Goal: Transaction & Acquisition: Purchase product/service

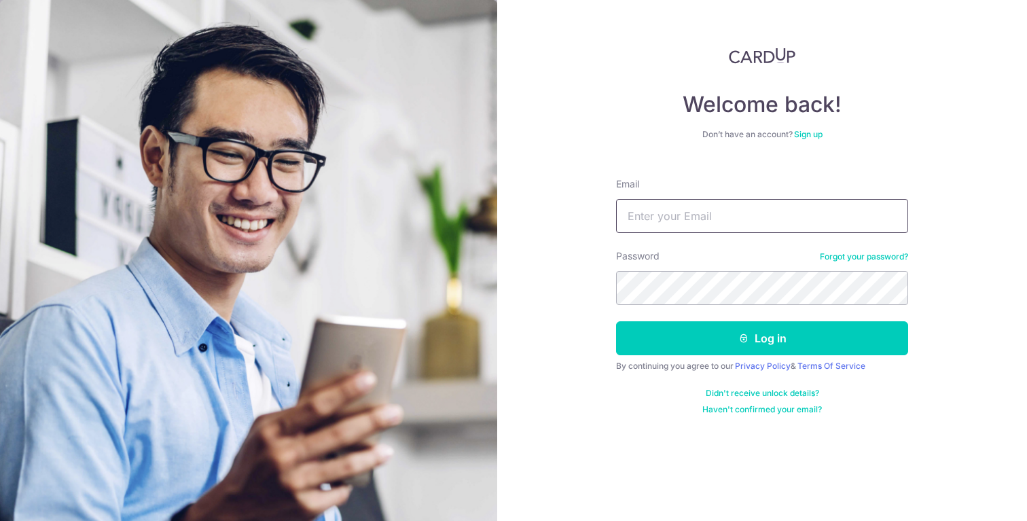
click at [670, 231] on input "Email" at bounding box center [762, 216] width 292 height 34
type input "followlin@gmail.com"
click at [616, 321] on button "Log in" at bounding box center [762, 338] width 292 height 34
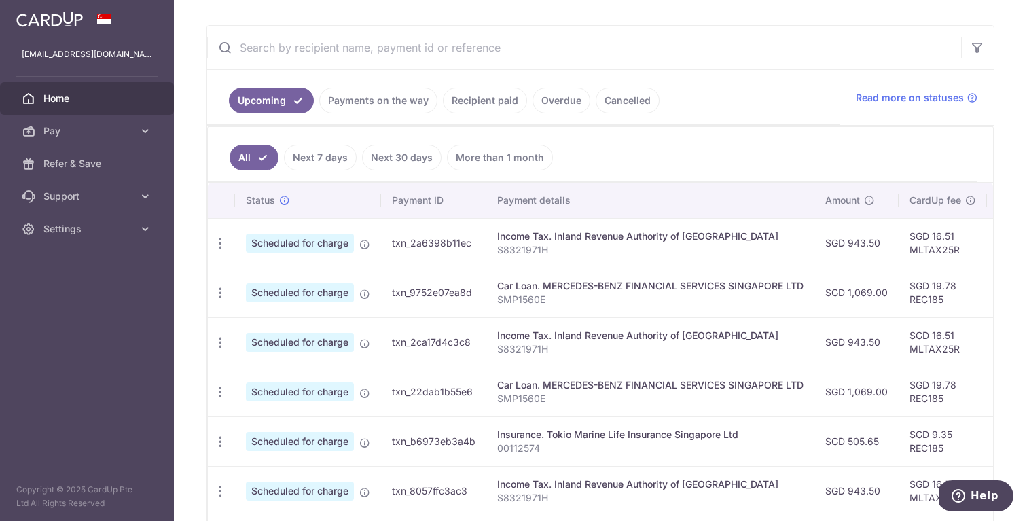
scroll to position [248, 0]
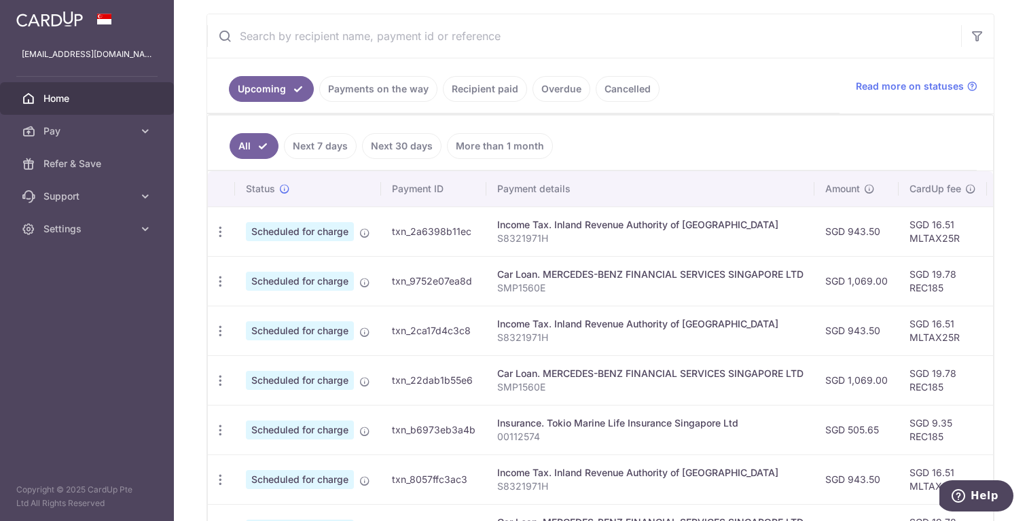
click at [346, 149] on link "Next 7 days" at bounding box center [320, 146] width 73 height 26
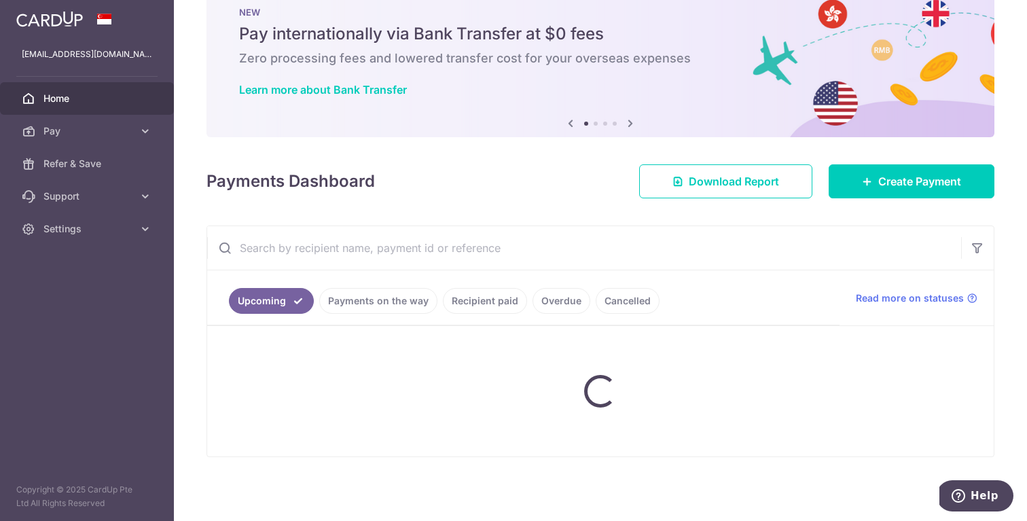
scroll to position [143, 0]
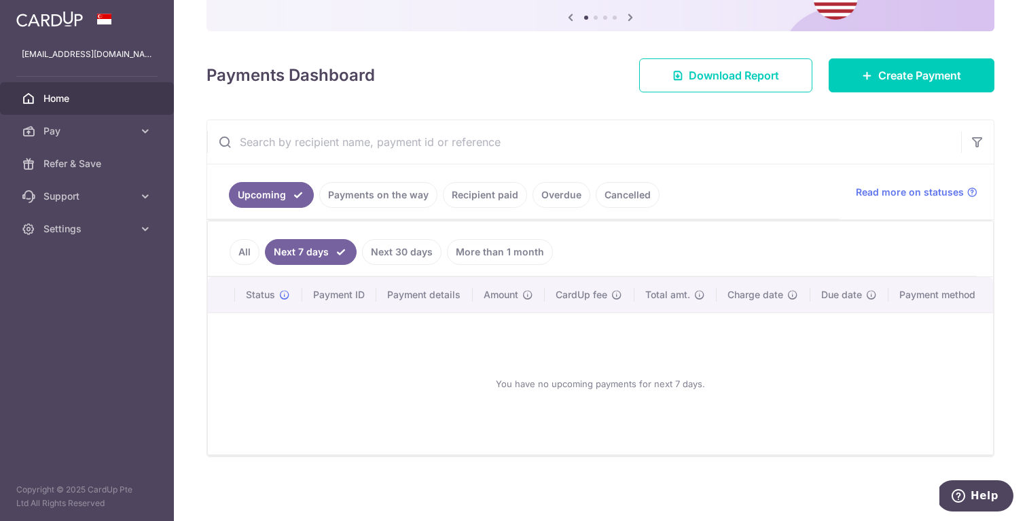
click at [249, 241] on link "All" at bounding box center [244, 252] width 30 height 26
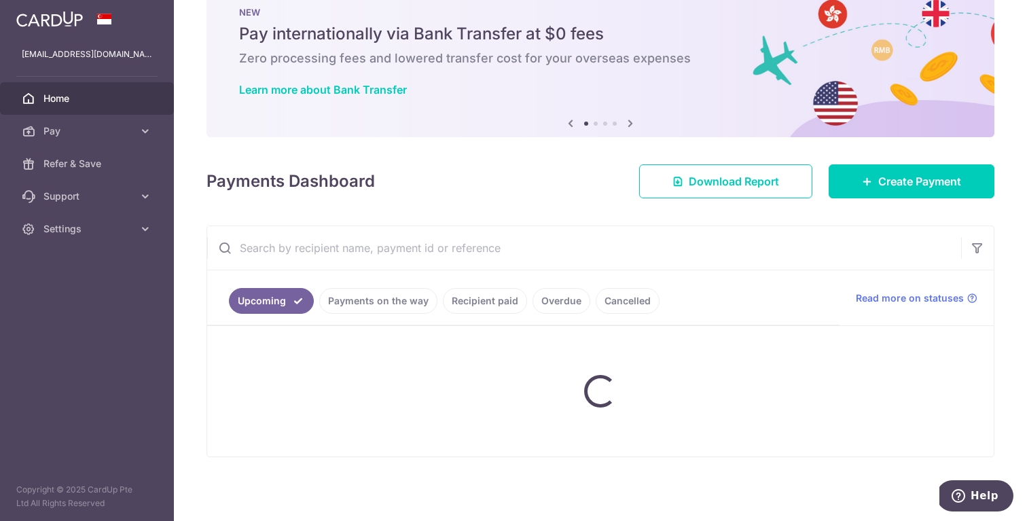
scroll to position [248, 0]
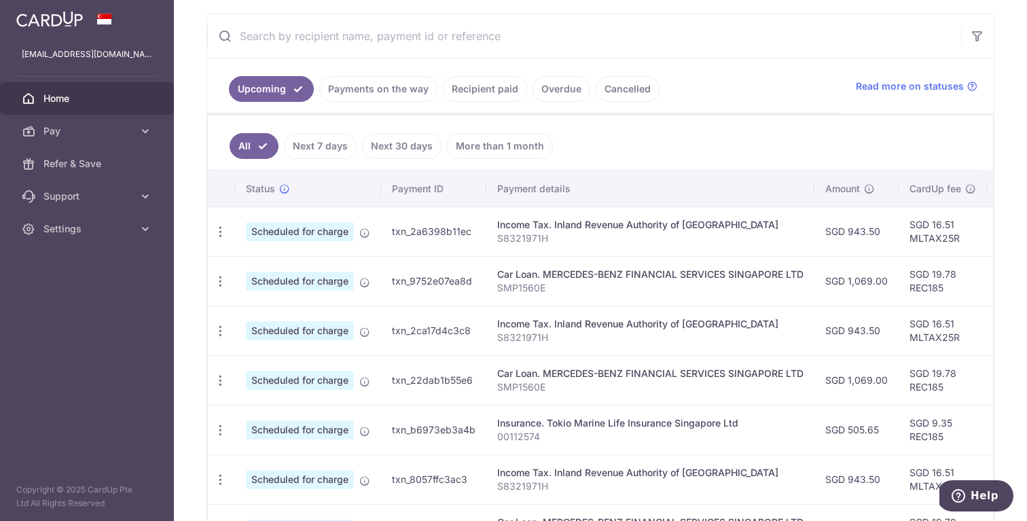
click at [490, 90] on link "Recipient paid" at bounding box center [485, 89] width 84 height 26
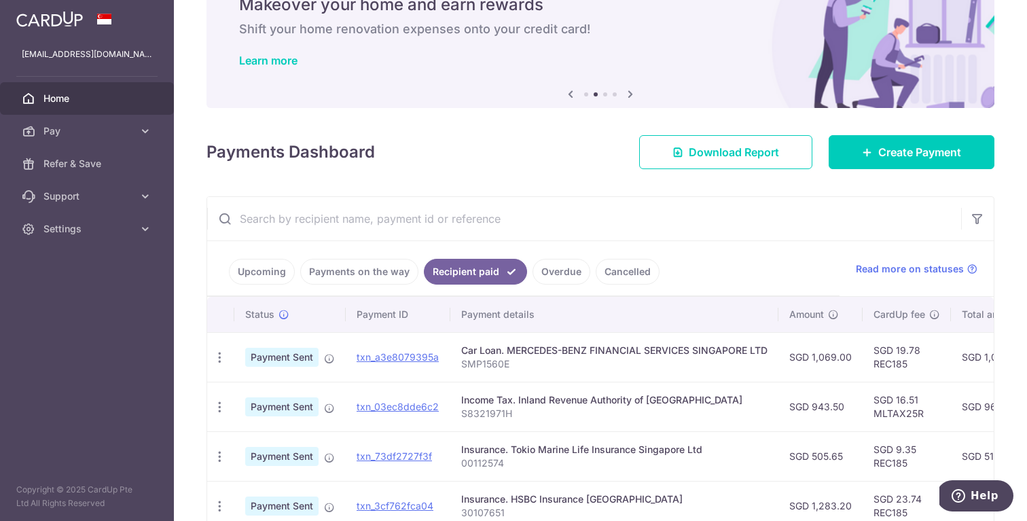
scroll to position [0, 0]
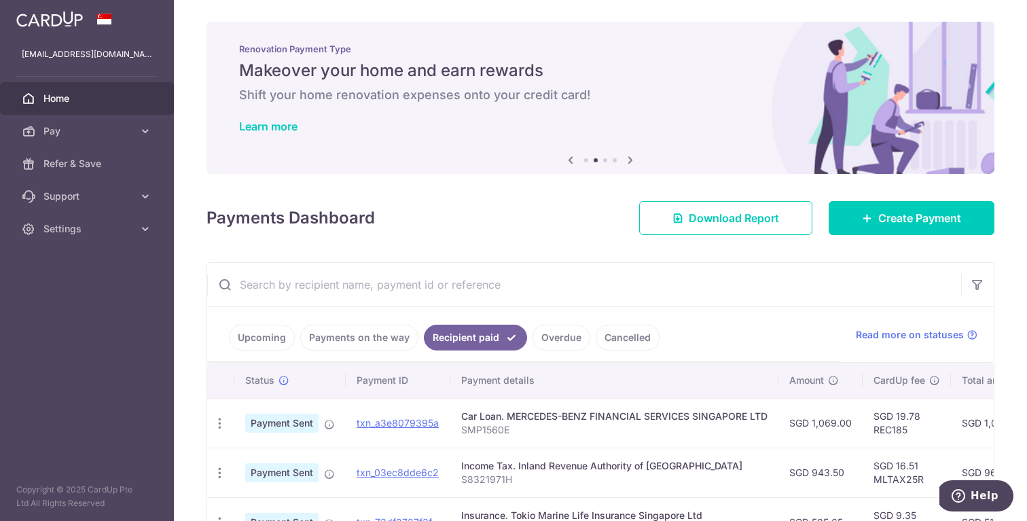
click at [570, 337] on link "Overdue" at bounding box center [561, 338] width 58 height 26
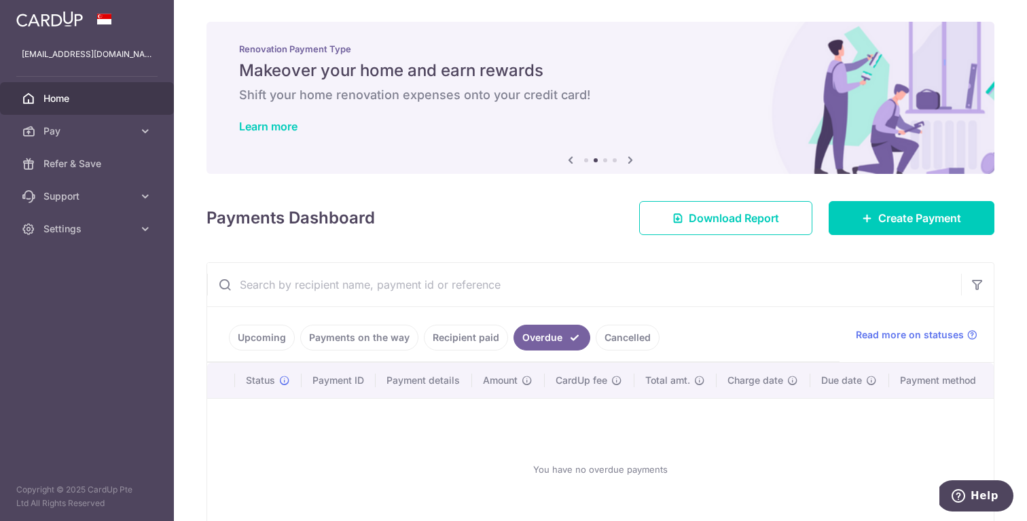
click at [478, 328] on link "Recipient paid" at bounding box center [466, 338] width 84 height 26
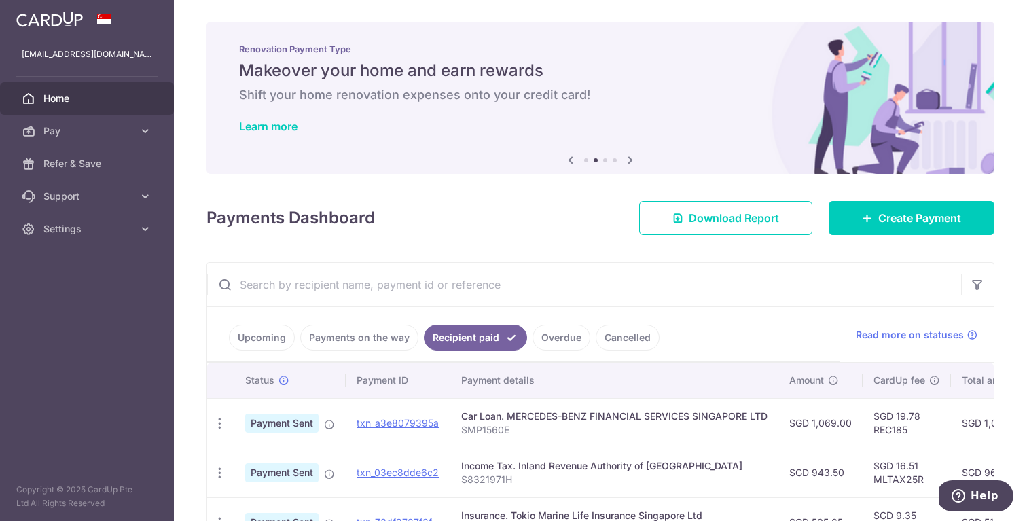
click at [595, 334] on link "Cancelled" at bounding box center [627, 338] width 64 height 26
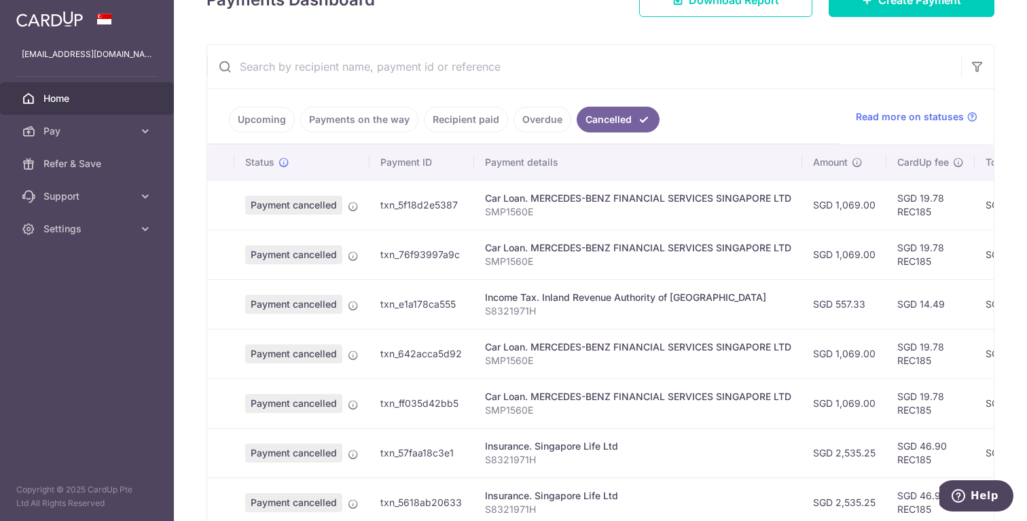
scroll to position [225, 0]
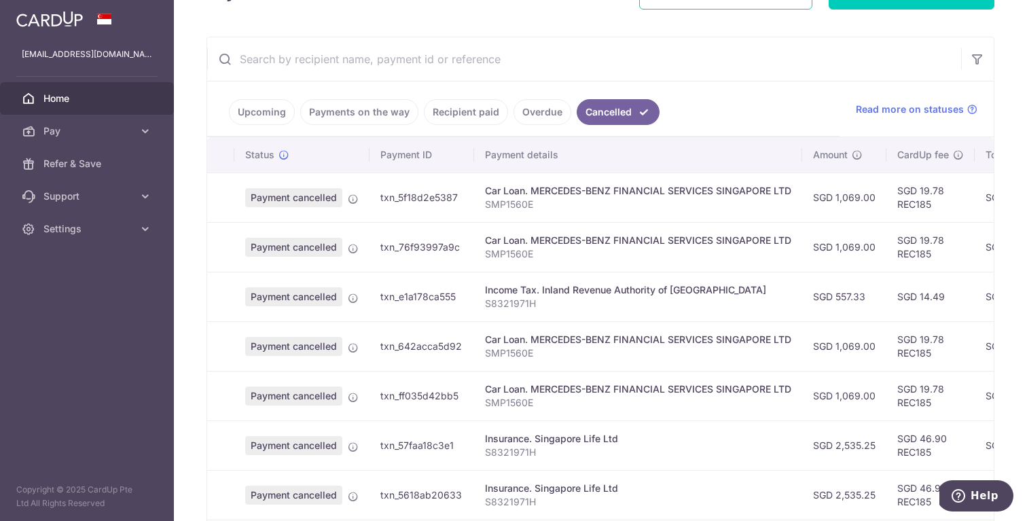
click at [531, 122] on link "Overdue" at bounding box center [542, 112] width 58 height 26
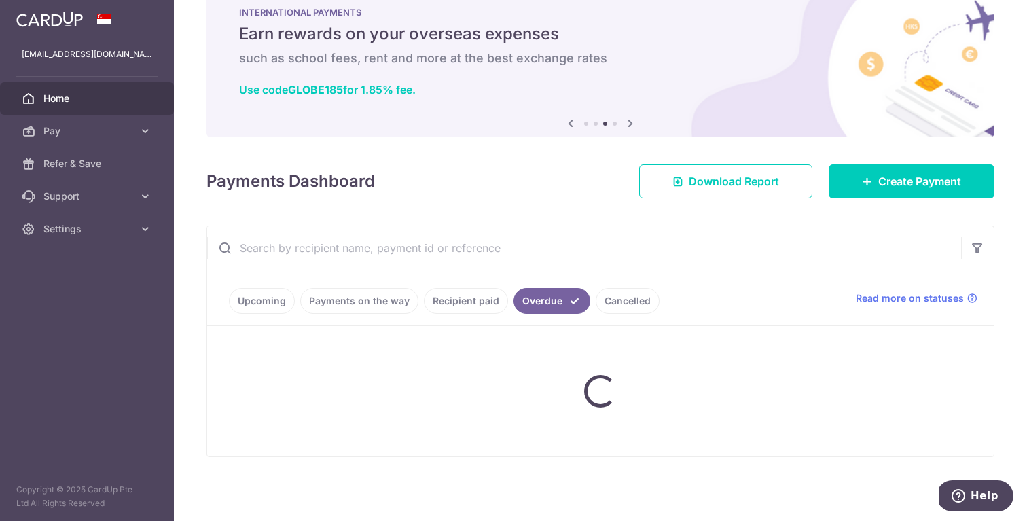
scroll to position [85, 0]
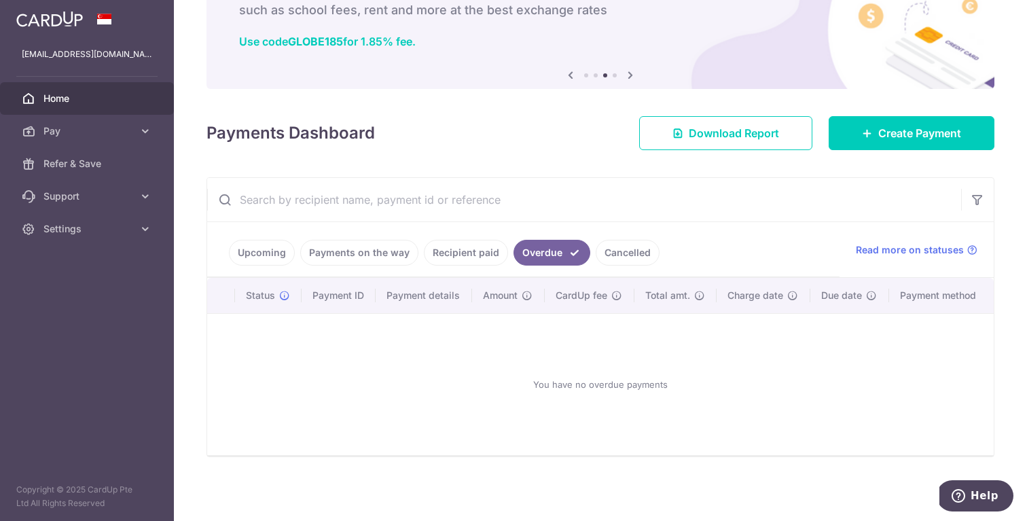
click at [614, 257] on link "Cancelled" at bounding box center [627, 253] width 64 height 26
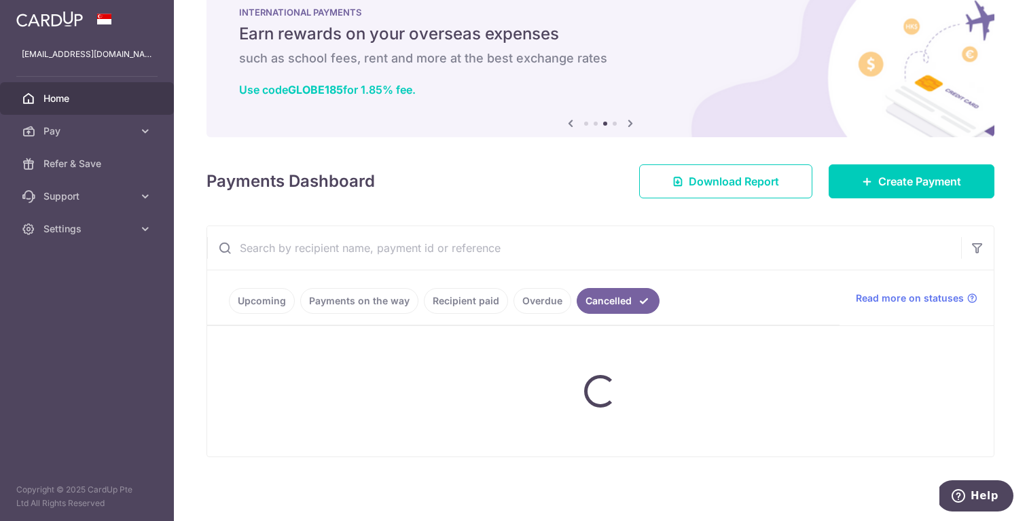
click at [519, 291] on ul "Upcoming Payments on the way Recipient paid Overdue Cancelled" at bounding box center [523, 297] width 632 height 55
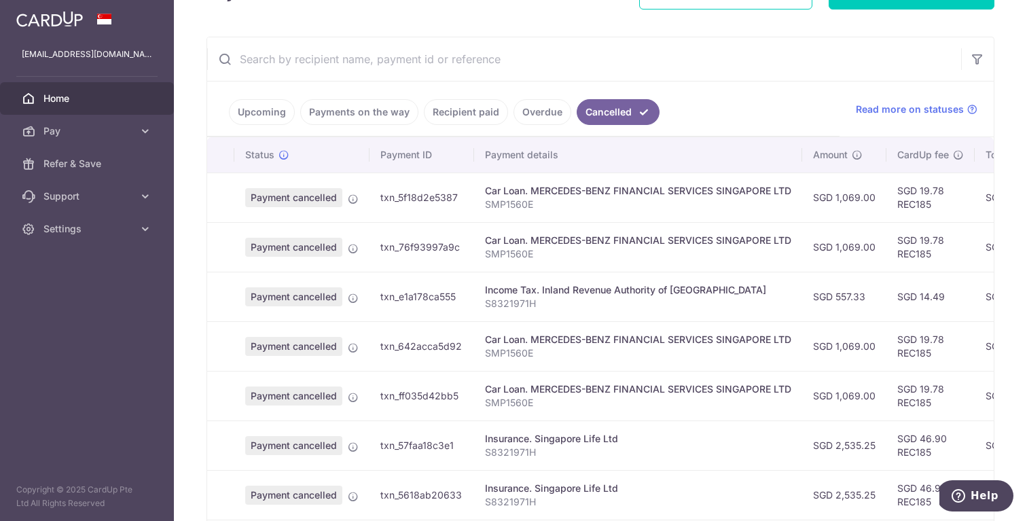
click at [464, 117] on link "Recipient paid" at bounding box center [466, 112] width 84 height 26
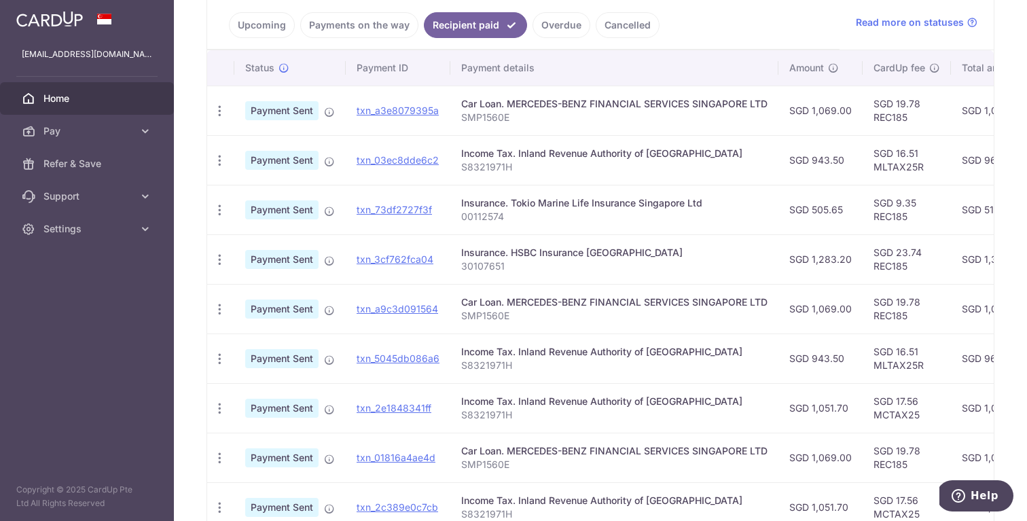
scroll to position [0, 0]
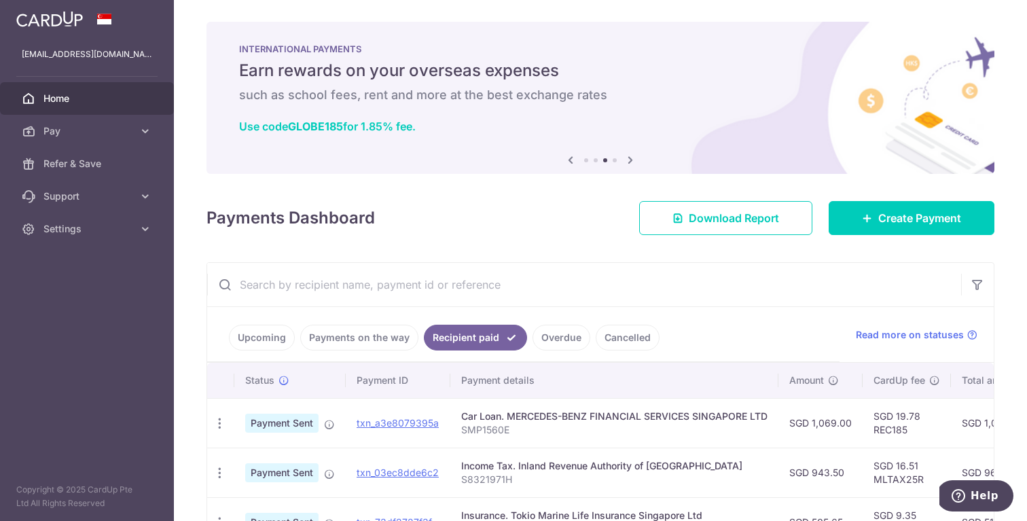
click at [277, 344] on link "Upcoming" at bounding box center [262, 338] width 66 height 26
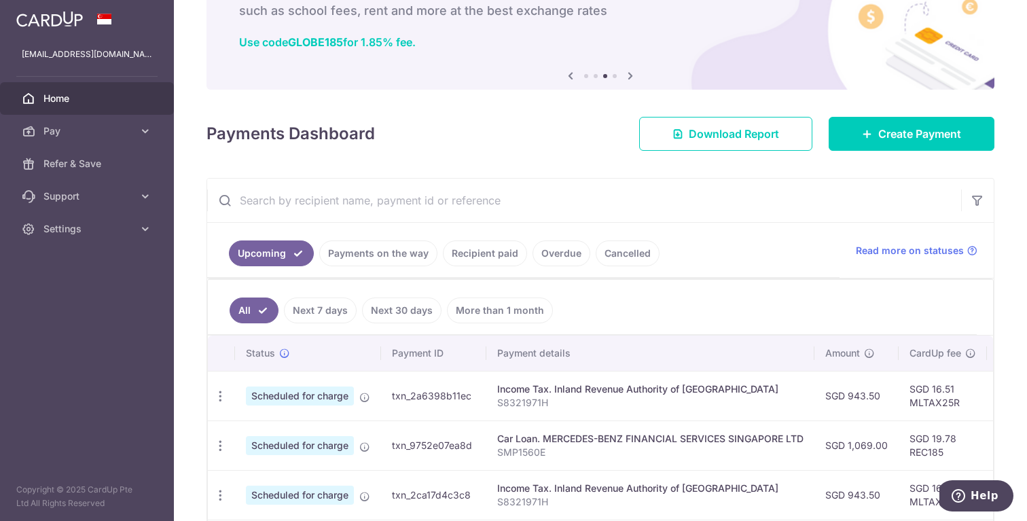
scroll to position [92, 0]
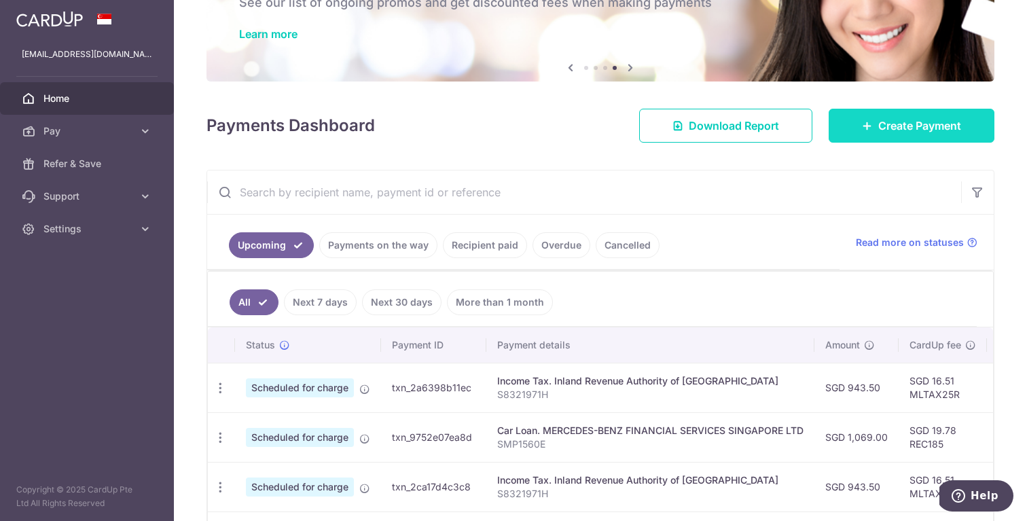
click at [904, 126] on span "Create Payment" at bounding box center [919, 125] width 83 height 16
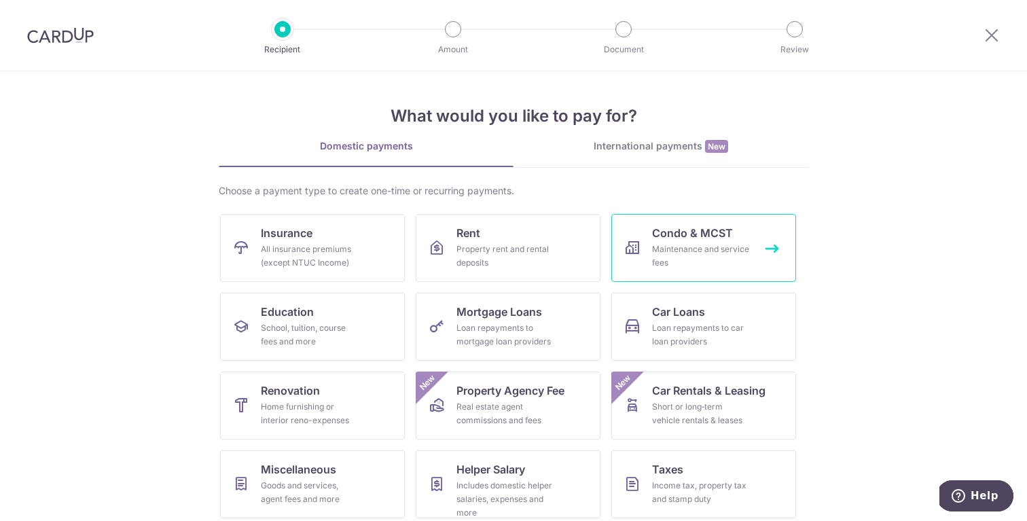
click at [682, 259] on div "Maintenance and service fees" at bounding box center [701, 255] width 98 height 27
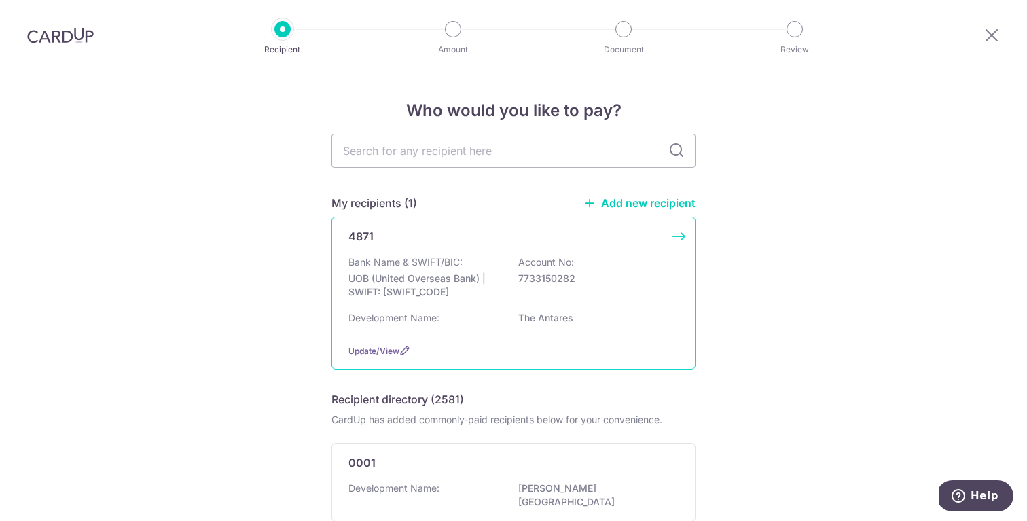
click at [520, 287] on div "Bank Name & SWIFT/BIC: UOB (United Overseas Bank) | SWIFT: UOVBSGSGXXX Account …" at bounding box center [513, 280] width 330 height 50
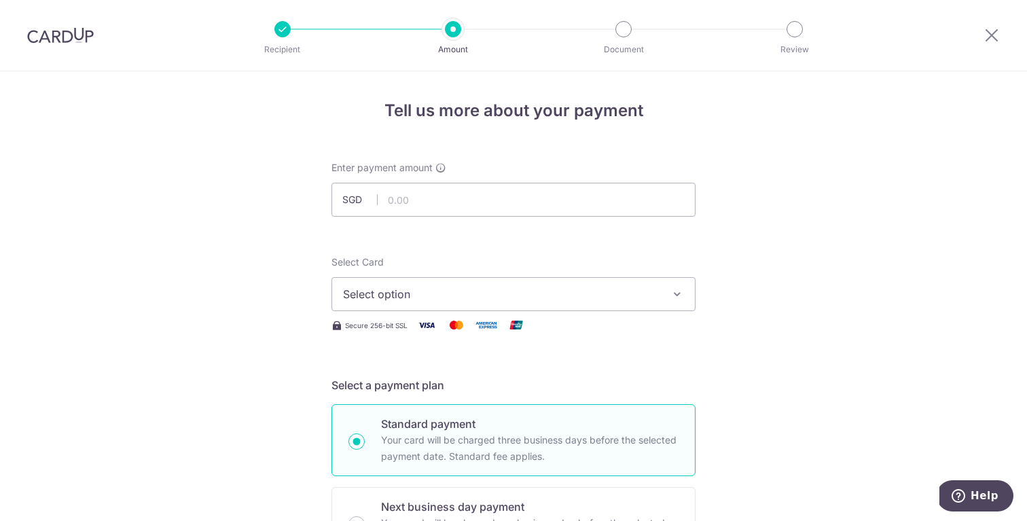
click at [419, 289] on span "Select option" at bounding box center [501, 294] width 316 height 16
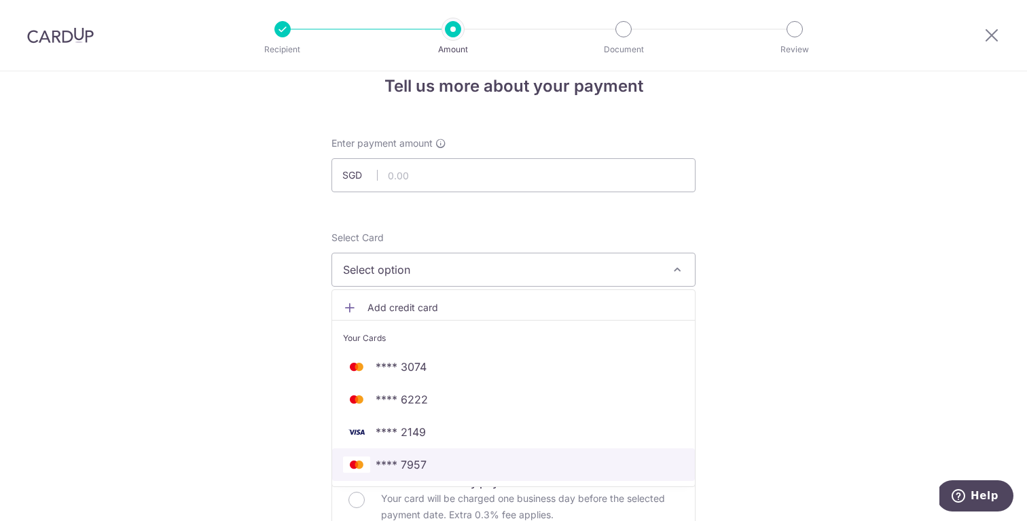
scroll to position [25, 0]
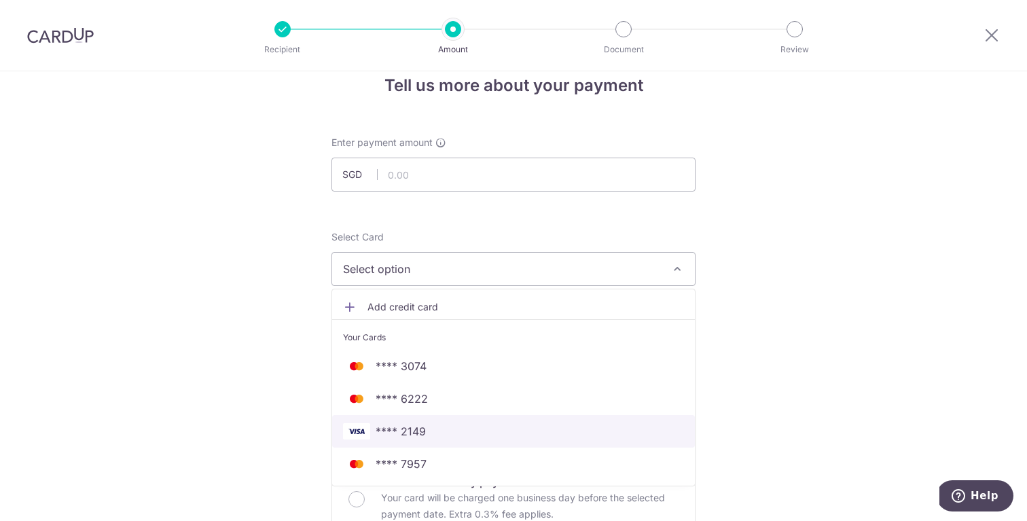
click at [437, 424] on span "**** 2149" at bounding box center [513, 431] width 341 height 16
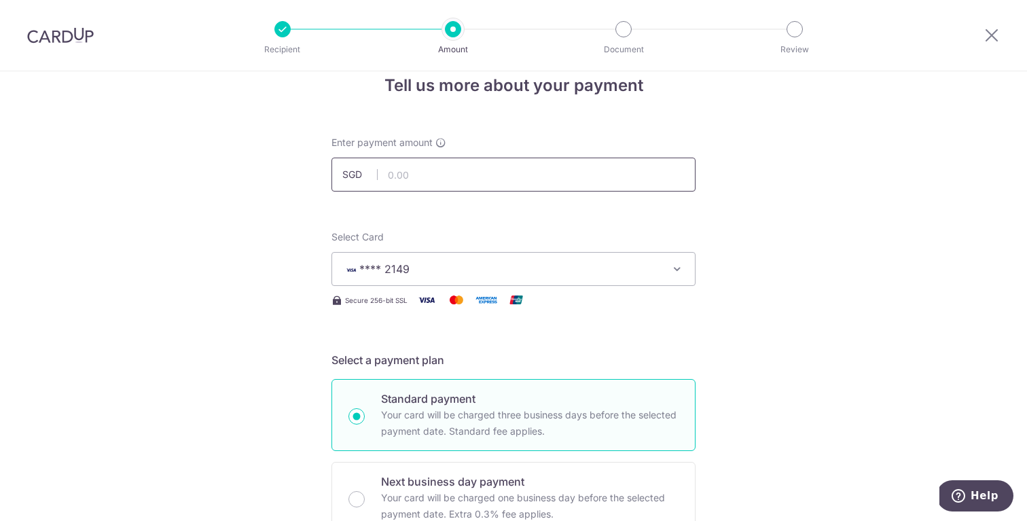
click at [483, 177] on input "text" at bounding box center [513, 175] width 364 height 34
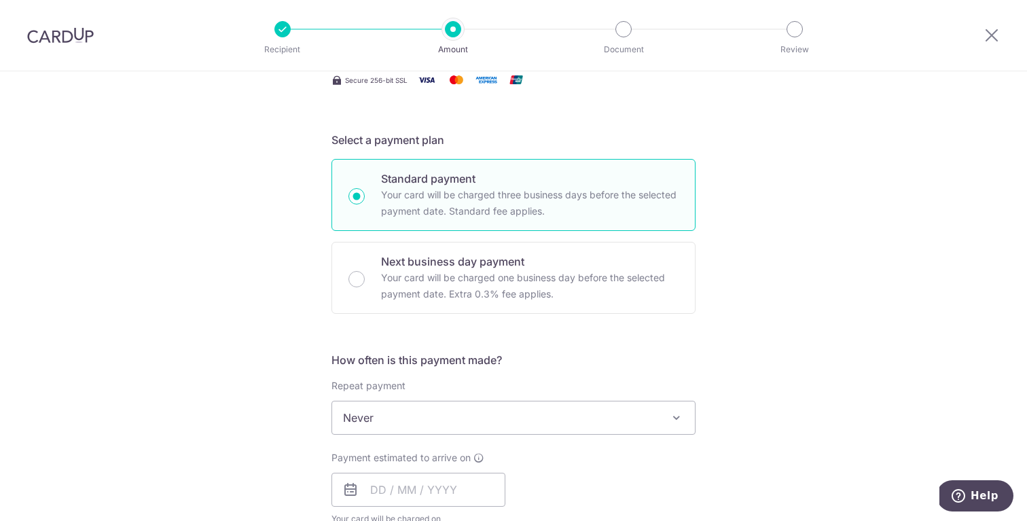
scroll to position [300, 0]
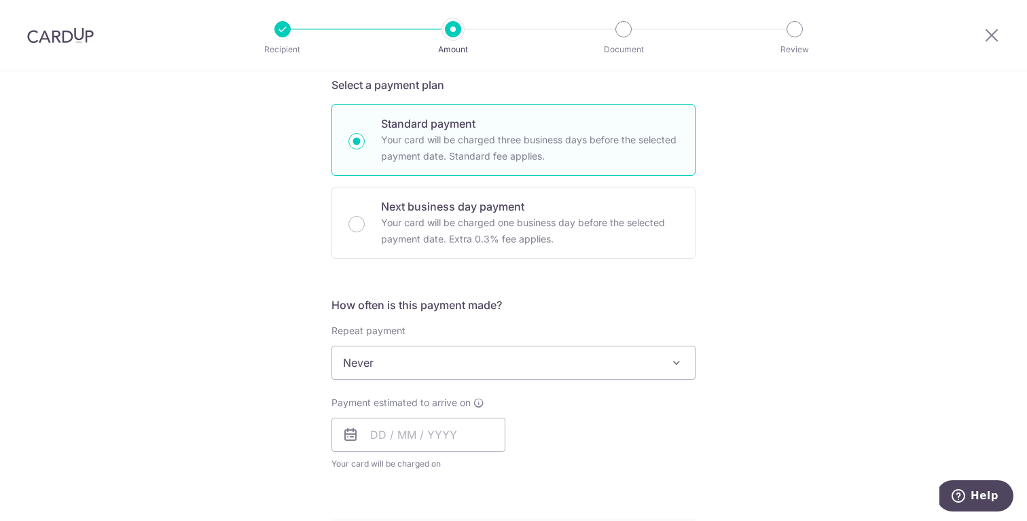
click at [430, 364] on span "Never" at bounding box center [513, 362] width 363 height 33
type input "1,075.18"
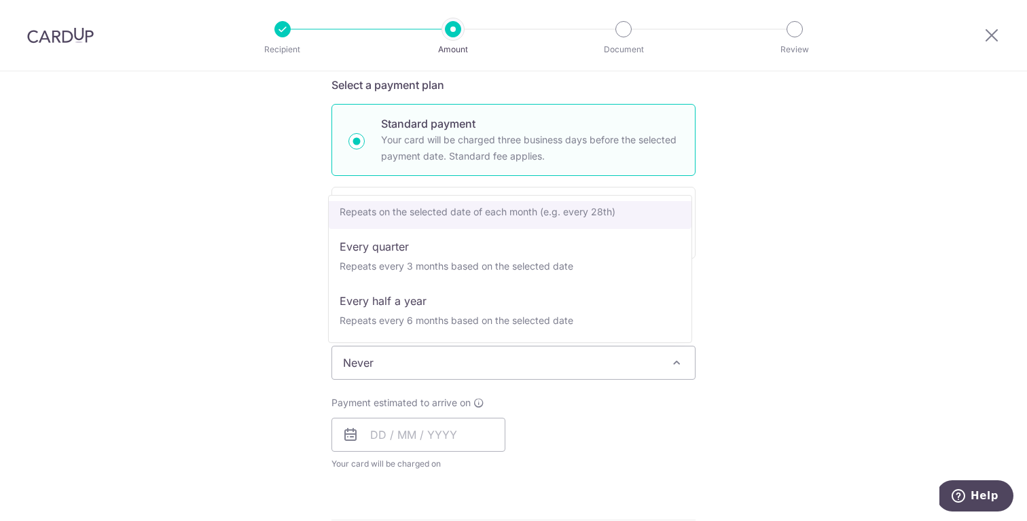
scroll to position [136, 0]
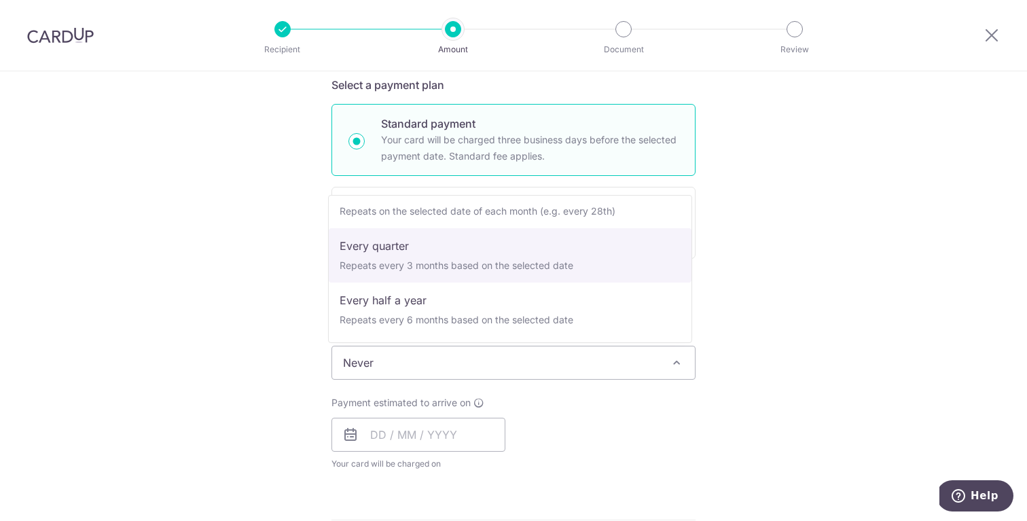
select select "4"
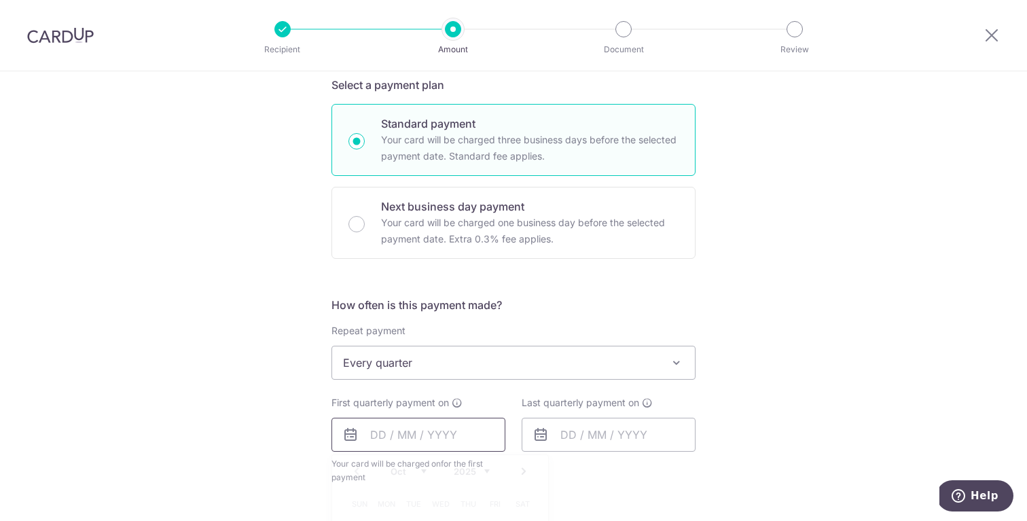
click at [443, 432] on input "text" at bounding box center [418, 435] width 174 height 34
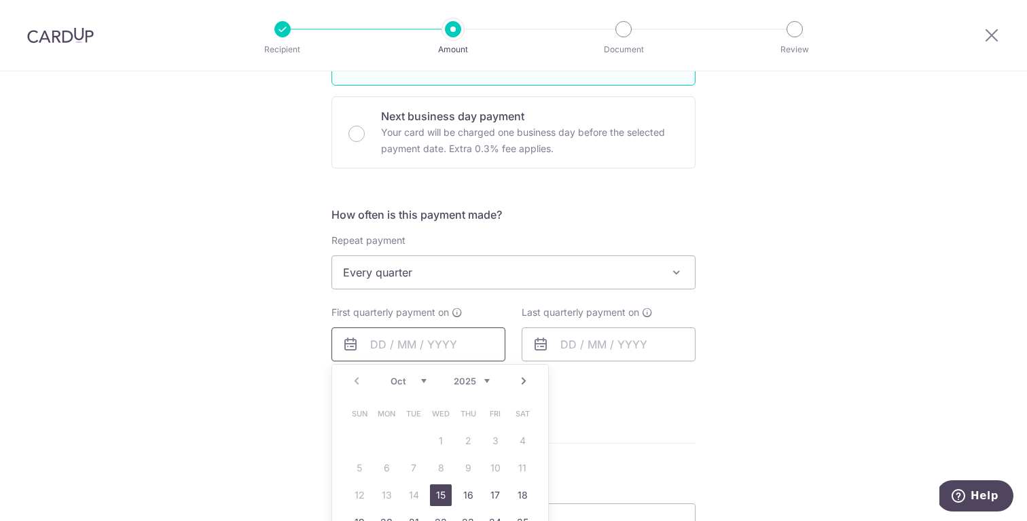
scroll to position [393, 0]
click at [440, 489] on link "15" at bounding box center [441, 492] width 22 height 22
type input "[DATE]"
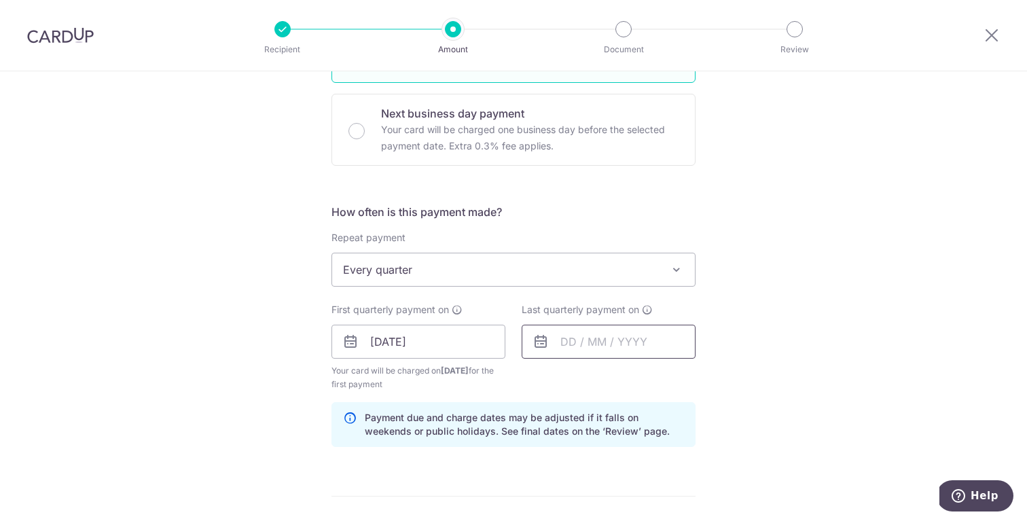
click at [594, 342] on input "text" at bounding box center [608, 342] width 174 height 34
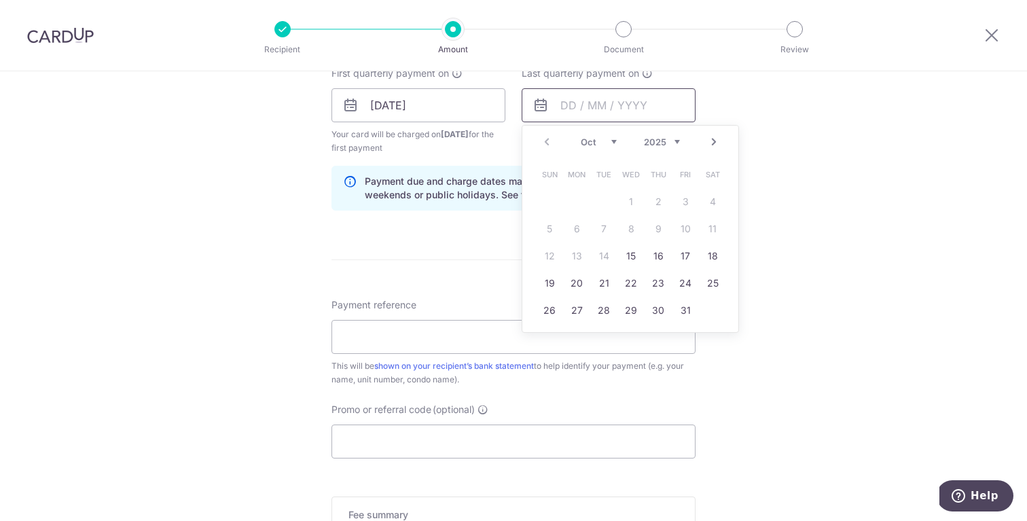
scroll to position [630, 0]
click at [714, 141] on link "Next" at bounding box center [713, 141] width 16 height 16
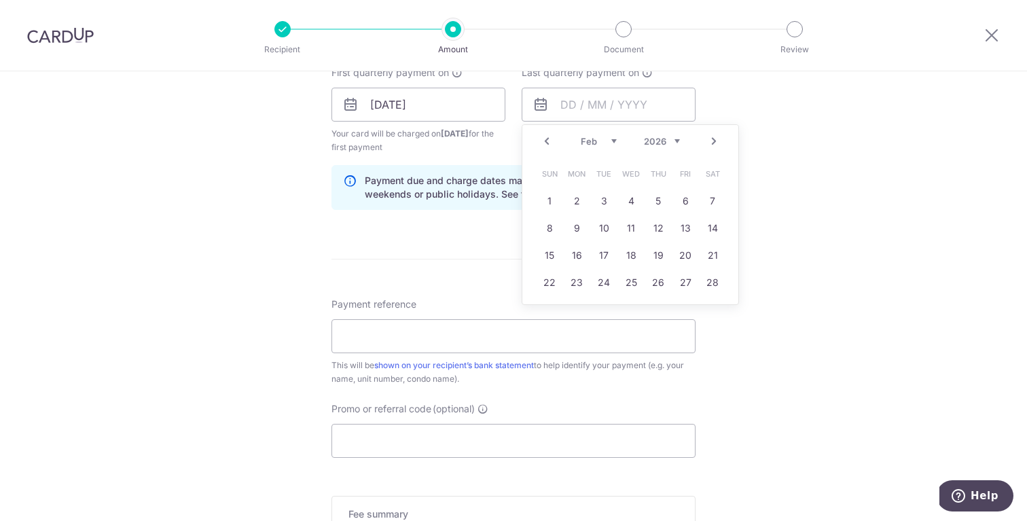
click at [714, 141] on link "Next" at bounding box center [713, 141] width 16 height 16
click at [713, 141] on link "Next" at bounding box center [713, 141] width 16 height 16
click at [631, 260] on link "15" at bounding box center [631, 255] width 22 height 22
type input "[DATE]"
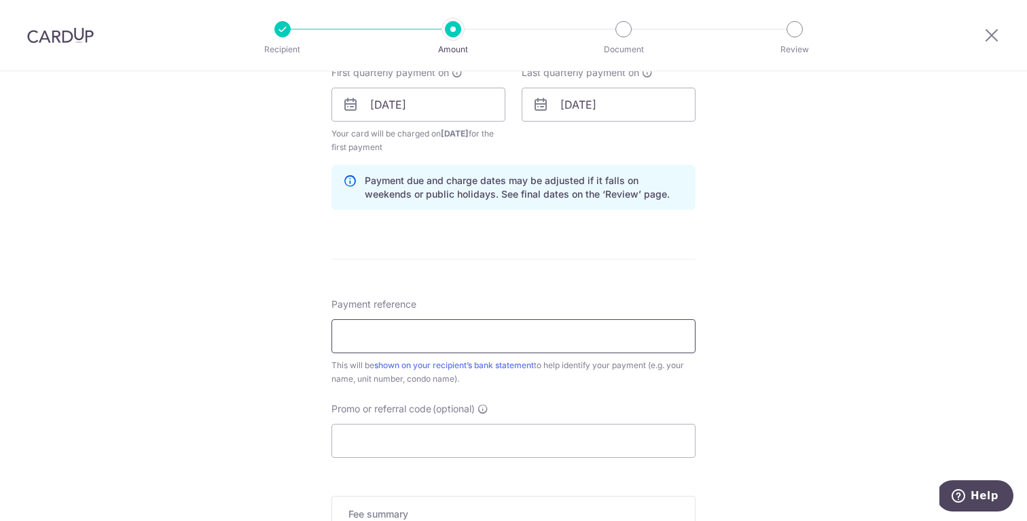
click at [531, 345] on input "Payment reference" at bounding box center [513, 336] width 364 height 34
type input "ANTARES0925"
click at [409, 441] on input "Promo or referral code (optional)" at bounding box center [513, 441] width 364 height 34
paste input "#25-09-25"
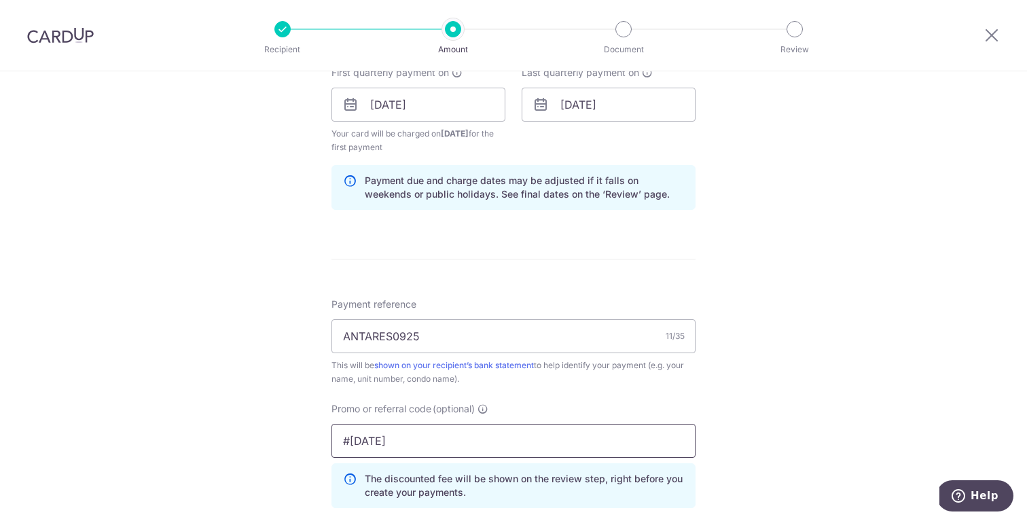
drag, startPoint x: 411, startPoint y: 437, endPoint x: 299, endPoint y: 447, distance: 111.7
click at [300, 448] on div "Tell us more about your payment Enter payment amount SGD 1,075.18 1075.18 Selec…" at bounding box center [513, 120] width 1027 height 1358
type input "#"
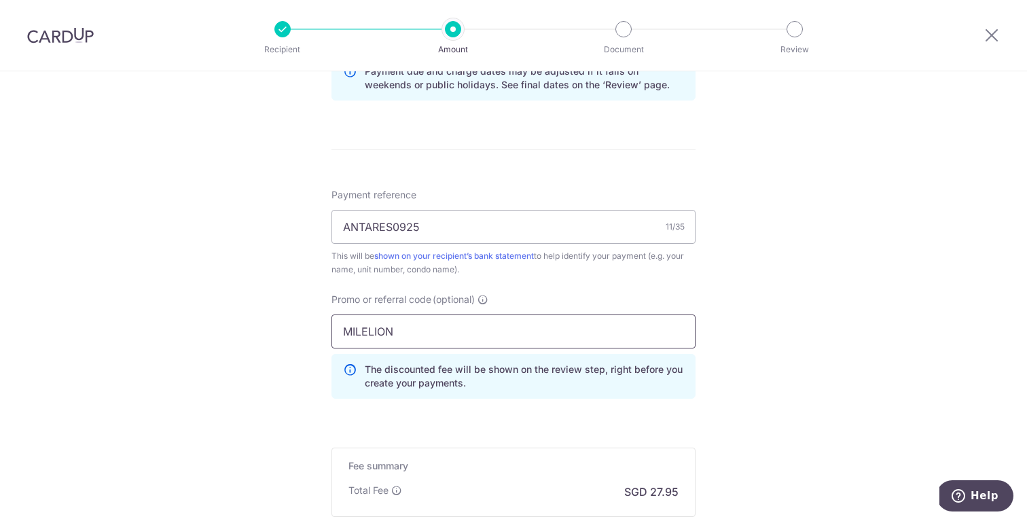
scroll to position [819, 0]
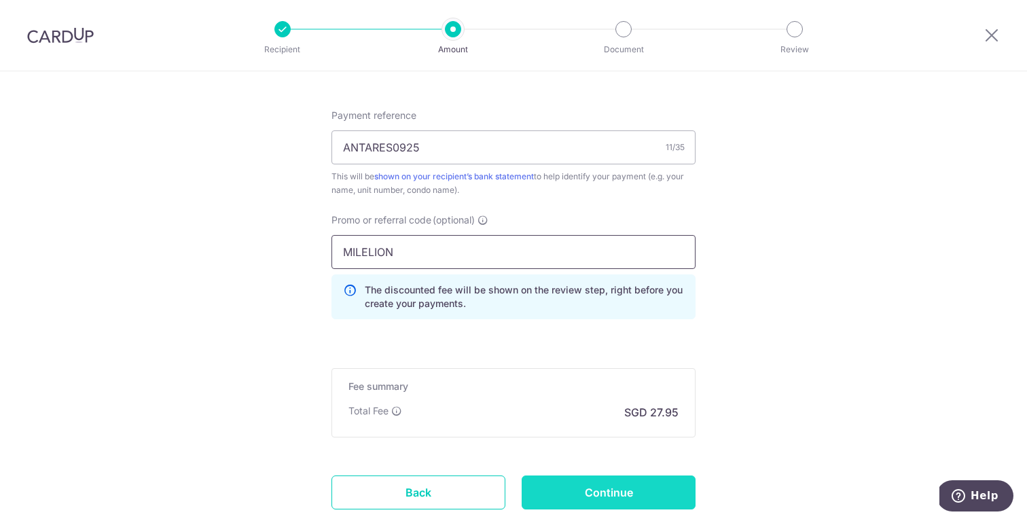
type input "MILELION"
click at [554, 482] on input "Continue" at bounding box center [608, 492] width 174 height 34
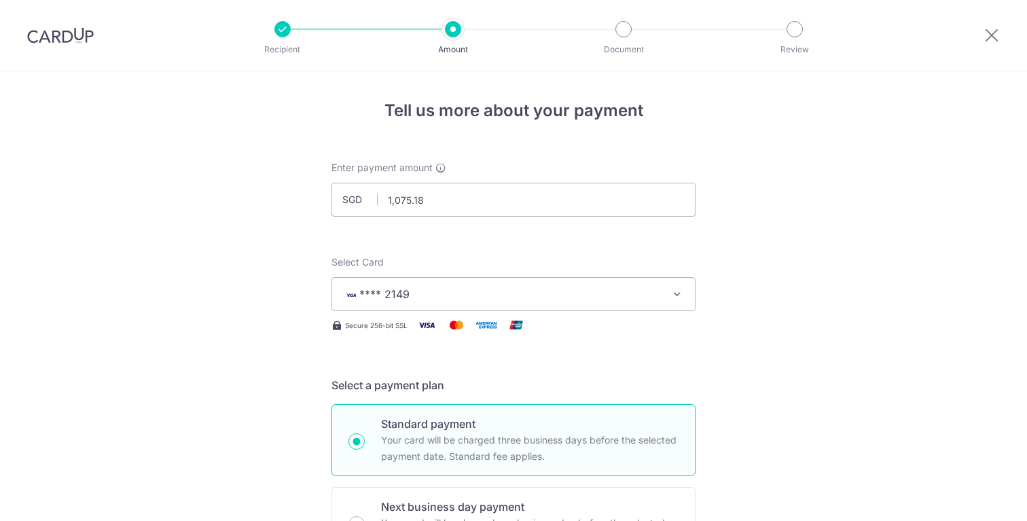
scroll to position [859, 0]
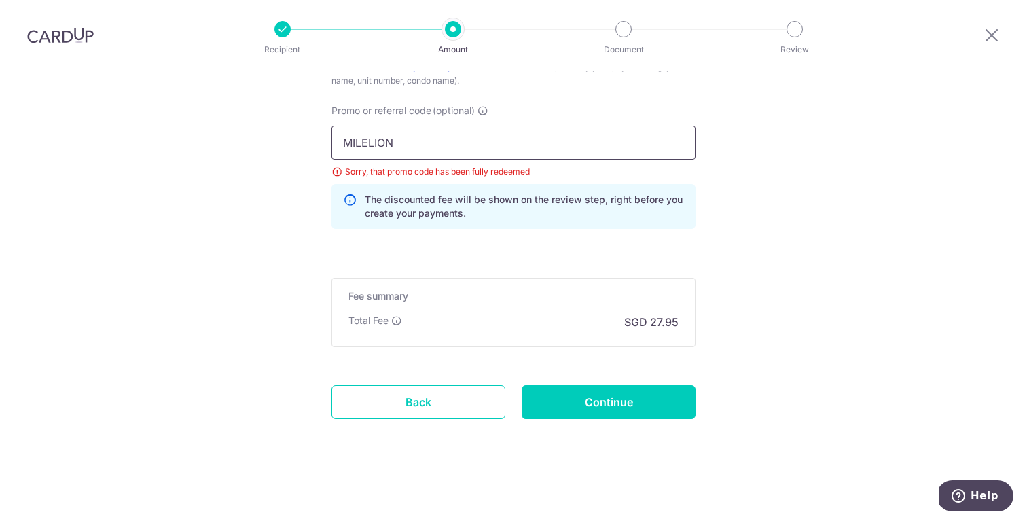
drag, startPoint x: 420, startPoint y: 138, endPoint x: 326, endPoint y: 137, distance: 93.7
click at [327, 137] on div "Promo or referral code (optional) MILELION Sorry, that promo code has been full…" at bounding box center [513, 172] width 380 height 136
type input "REC185"
click at [621, 393] on input "Continue" at bounding box center [608, 402] width 174 height 34
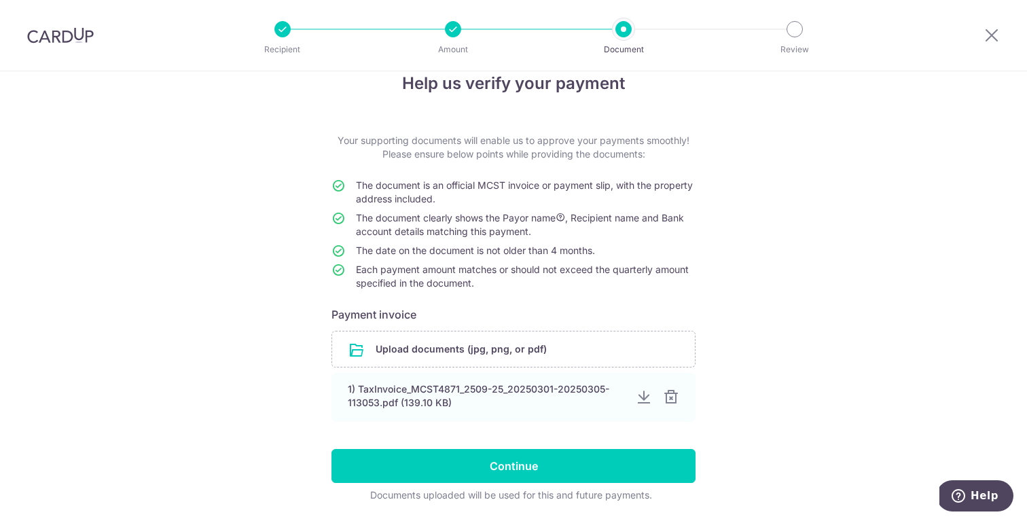
scroll to position [72, 0]
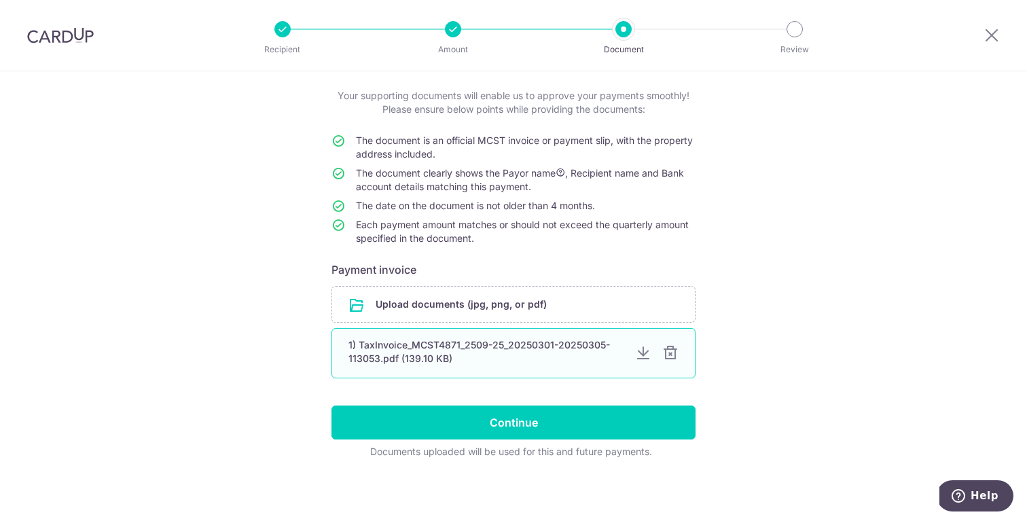
click at [666, 356] on div at bounding box center [670, 353] width 16 height 16
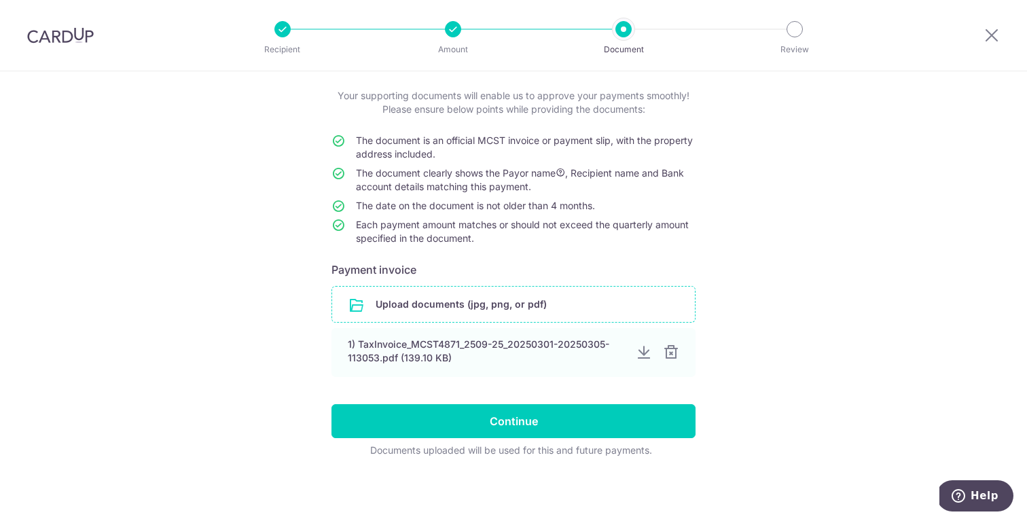
scroll to position [12, 0]
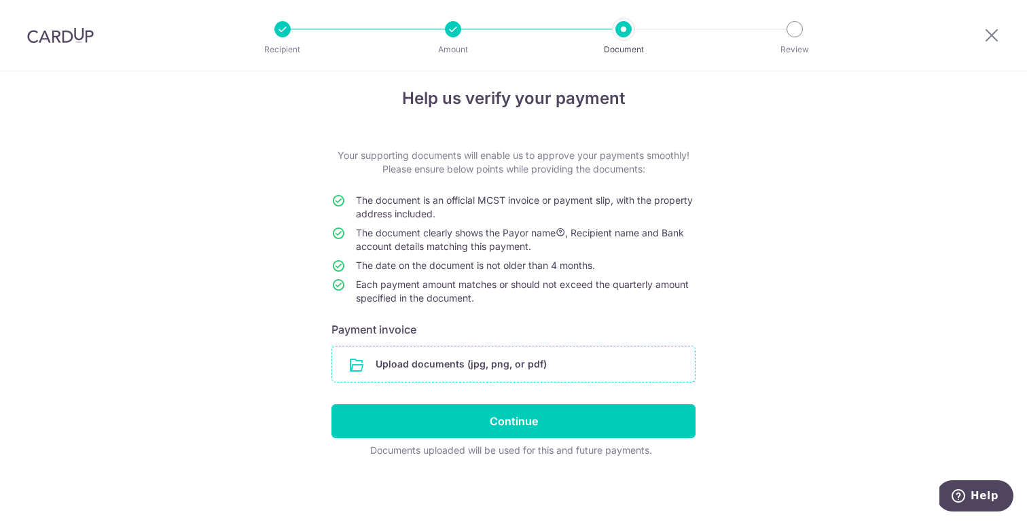
click at [476, 358] on input "file" at bounding box center [513, 363] width 363 height 35
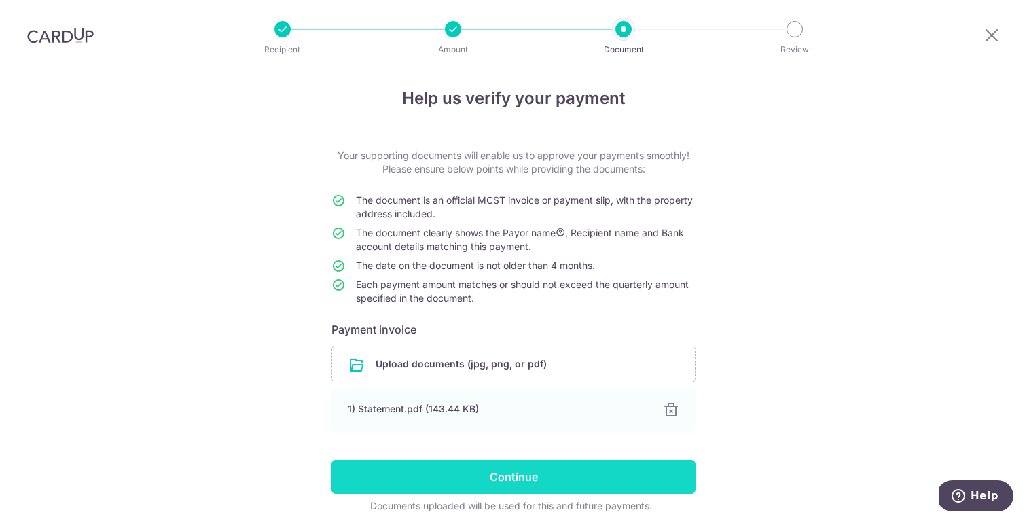
click at [533, 477] on input "Continue" at bounding box center [513, 477] width 364 height 34
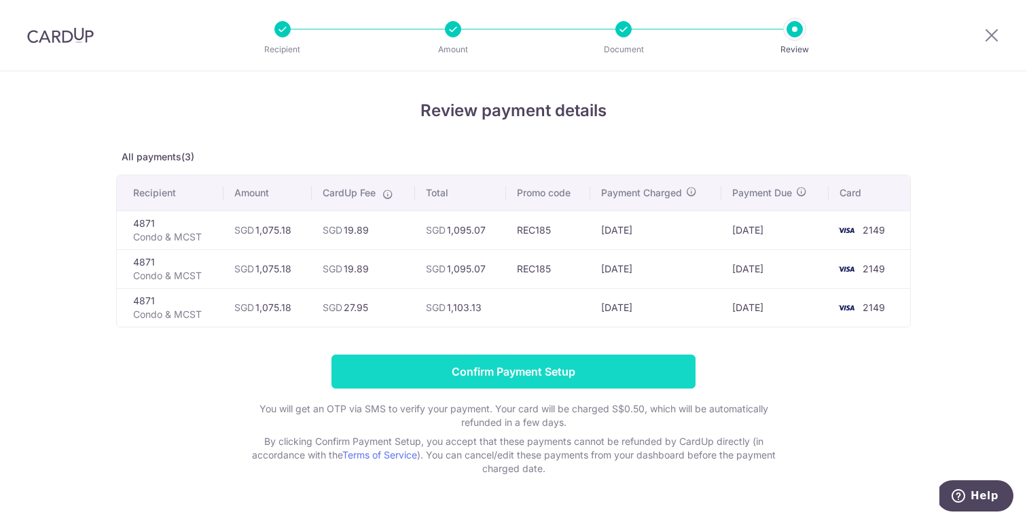
click at [517, 366] on input "Confirm Payment Setup" at bounding box center [513, 371] width 364 height 34
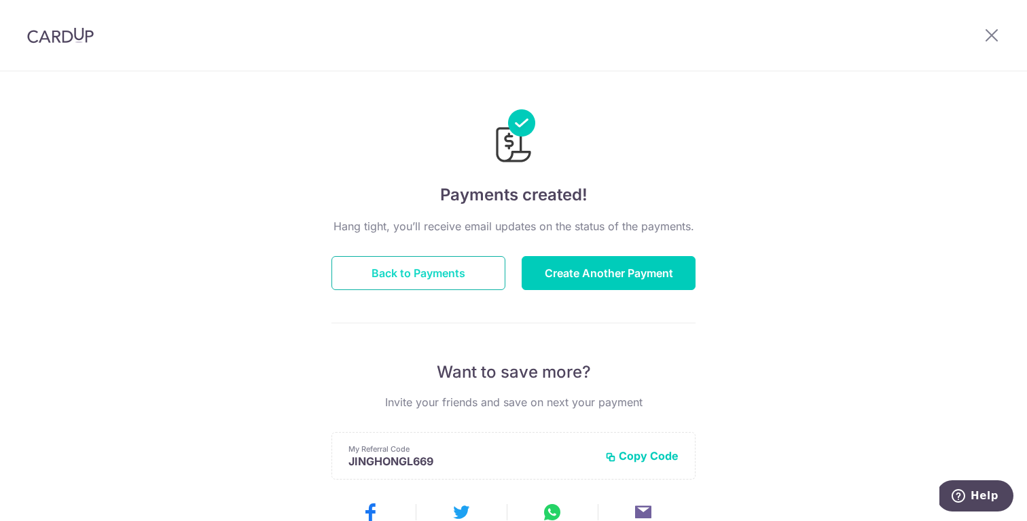
click at [479, 276] on button "Back to Payments" at bounding box center [418, 273] width 174 height 34
click at [462, 274] on button "Back to Payments" at bounding box center [418, 273] width 174 height 34
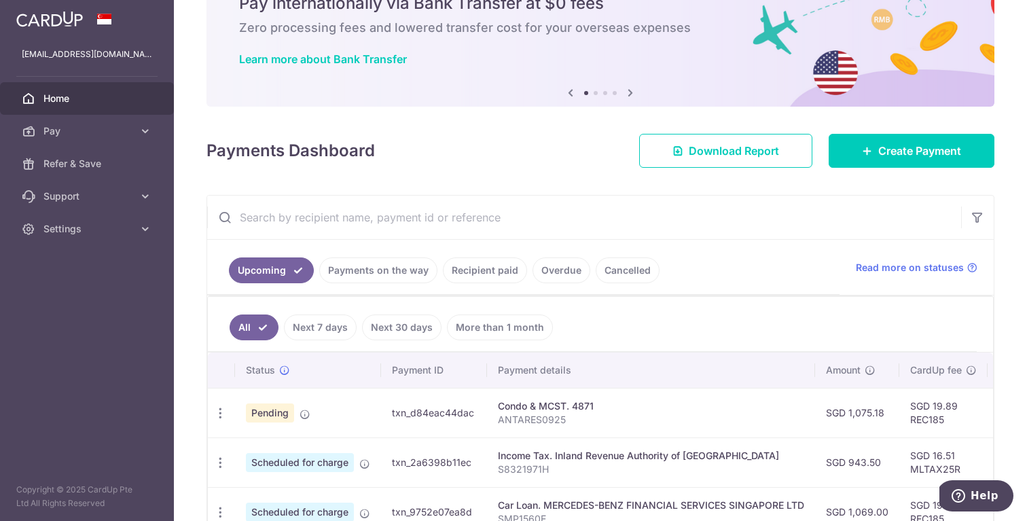
scroll to position [148, 0]
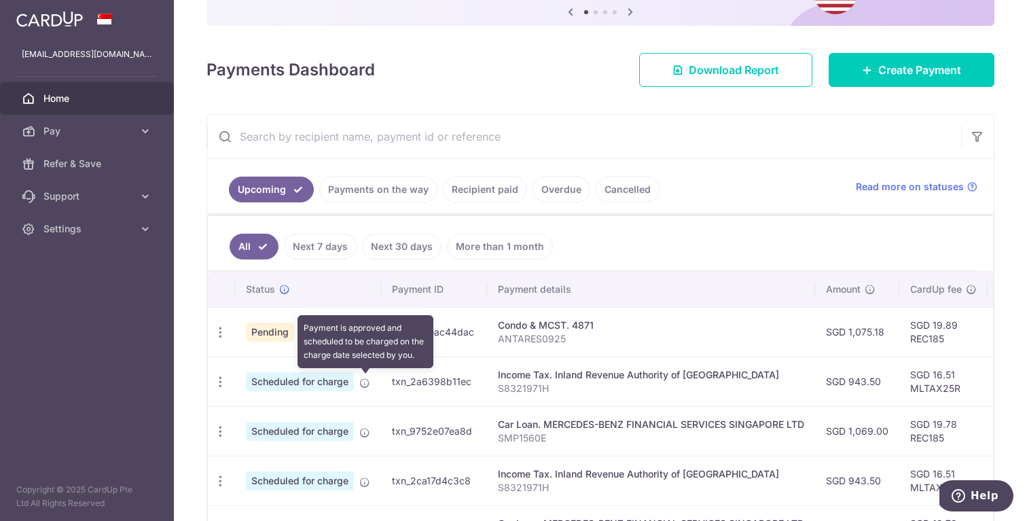
click at [360, 384] on icon at bounding box center [364, 382] width 11 height 11
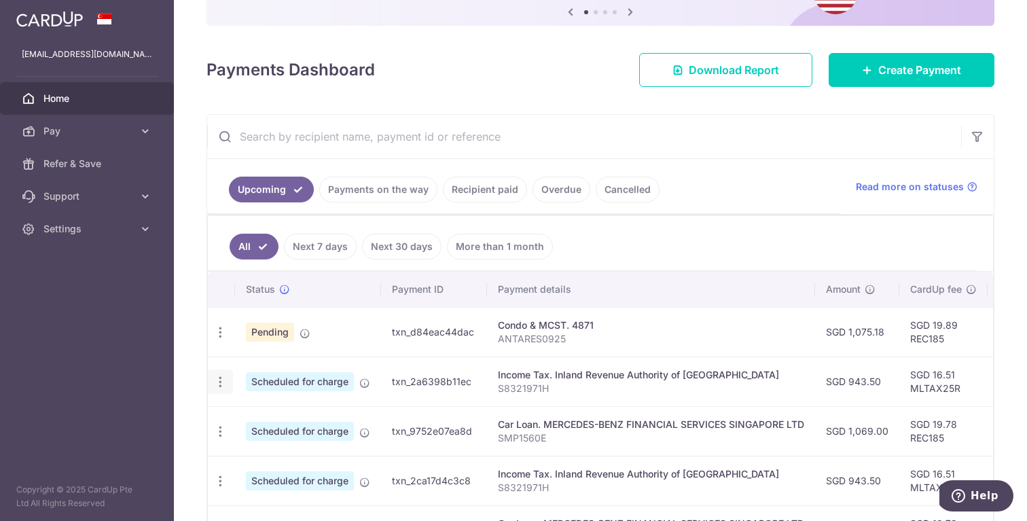
click at [219, 388] on icon "button" at bounding box center [220, 382] width 14 height 14
click at [240, 419] on link "Update payment" at bounding box center [278, 419] width 141 height 33
radio input "true"
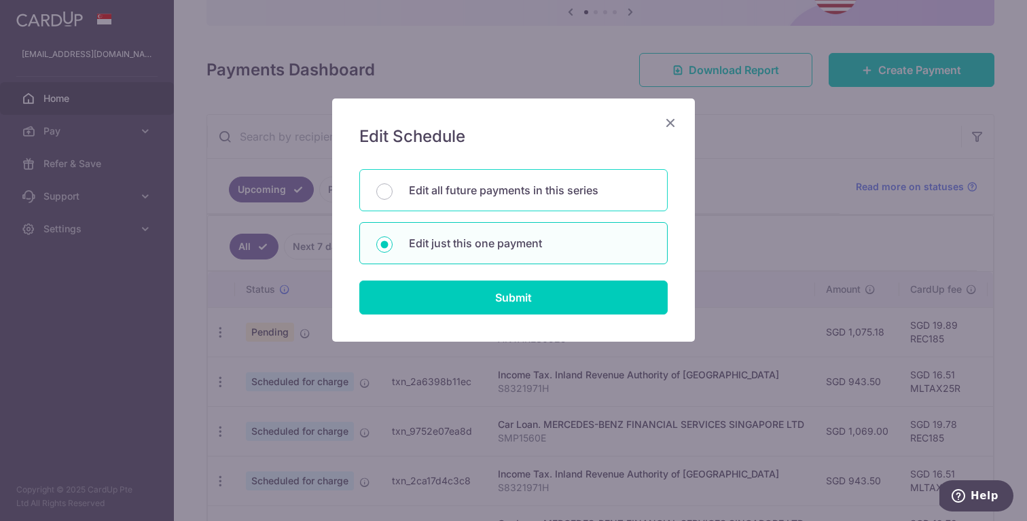
click at [561, 187] on p "Edit all future payments in this series" at bounding box center [530, 190] width 242 height 16
click at [392, 187] on input "Edit all future payments in this series" at bounding box center [384, 191] width 16 height 16
radio input "true"
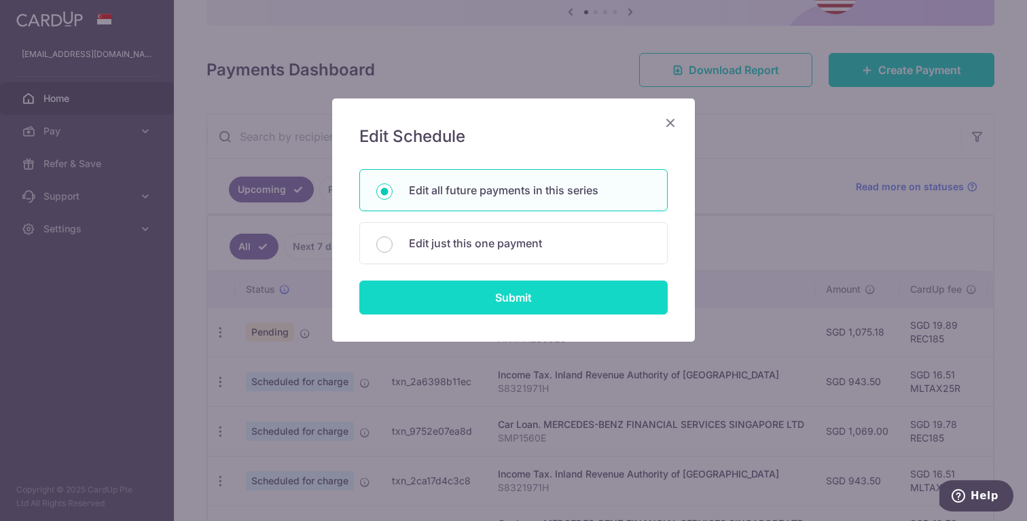
click at [512, 295] on input "Submit" at bounding box center [513, 297] width 308 height 34
radio input "true"
type input "943.50"
type input "S8321971H"
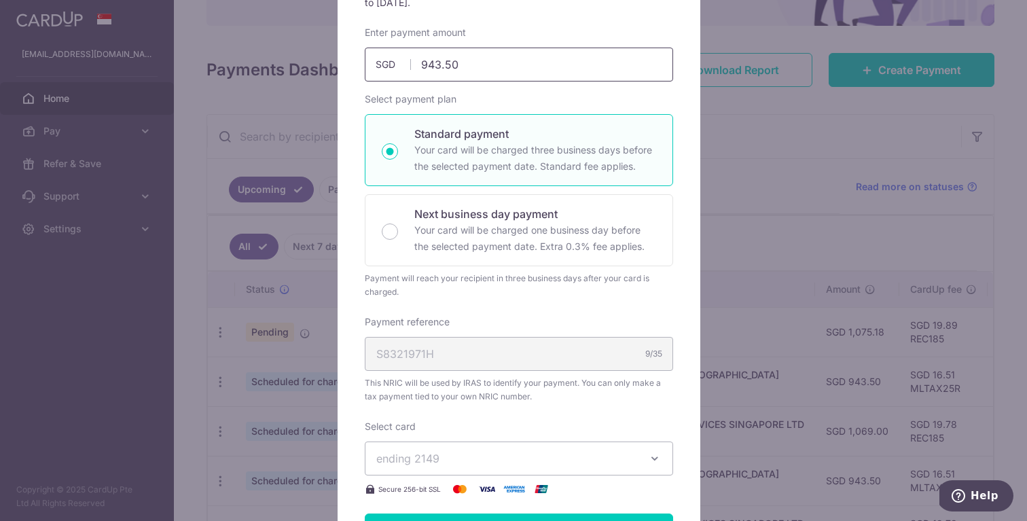
scroll to position [61, 0]
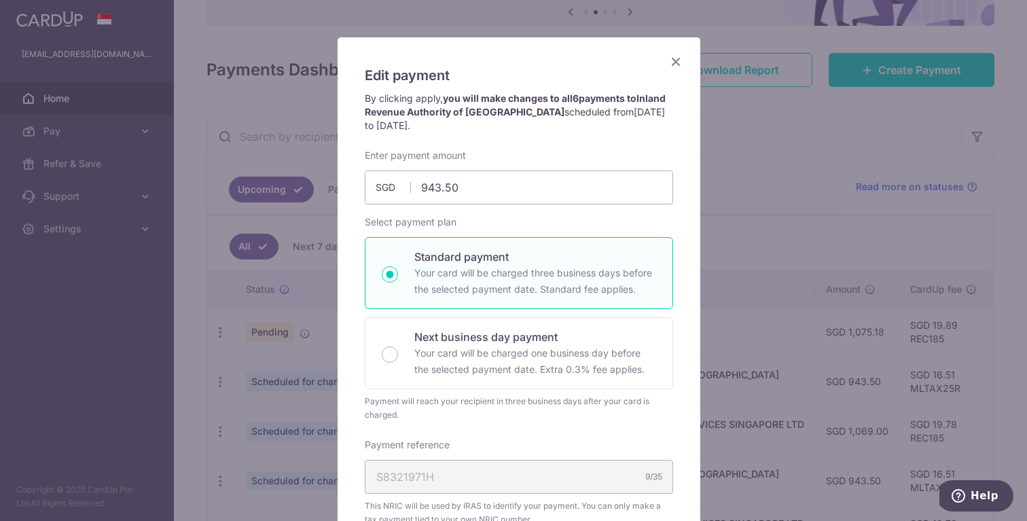
click at [668, 58] on icon "Close" at bounding box center [675, 61] width 16 height 17
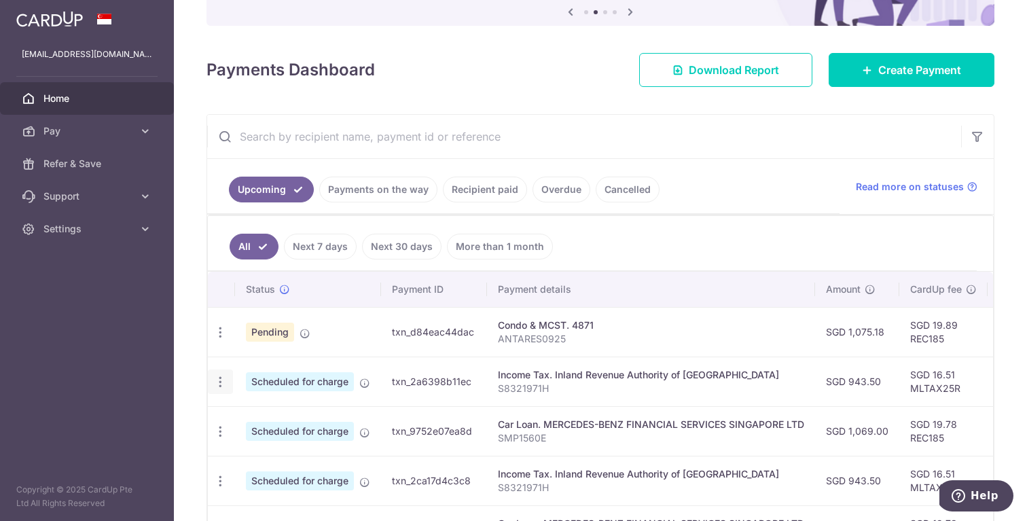
click at [223, 383] on icon "button" at bounding box center [220, 382] width 14 height 14
click at [257, 452] on span "Cancel payment" at bounding box center [292, 452] width 91 height 16
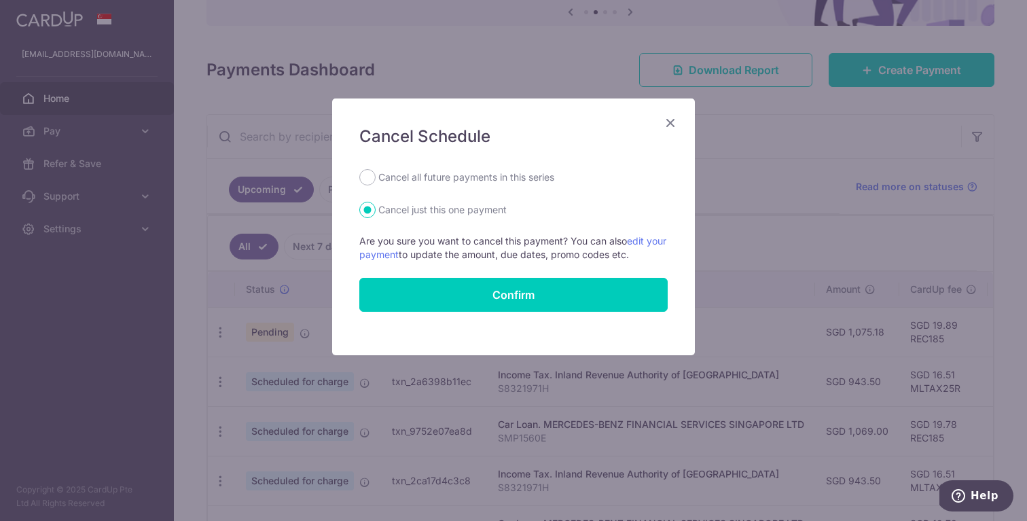
click at [425, 184] on label "Cancel all future payments in this series" at bounding box center [466, 177] width 176 height 16
click at [375, 184] on input "Cancel all future payments in this series" at bounding box center [367, 177] width 16 height 16
radio input "true"
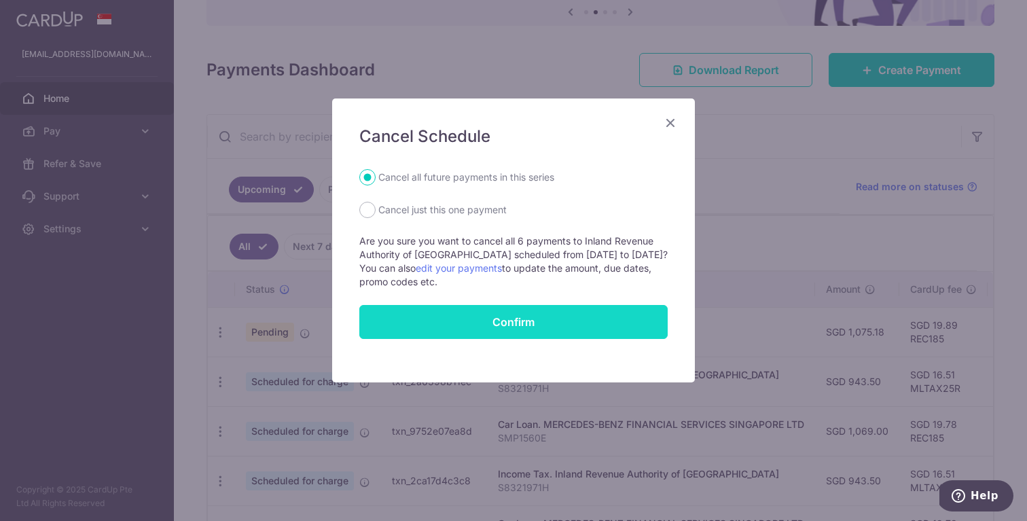
click at [480, 325] on button "Confirm" at bounding box center [513, 322] width 308 height 34
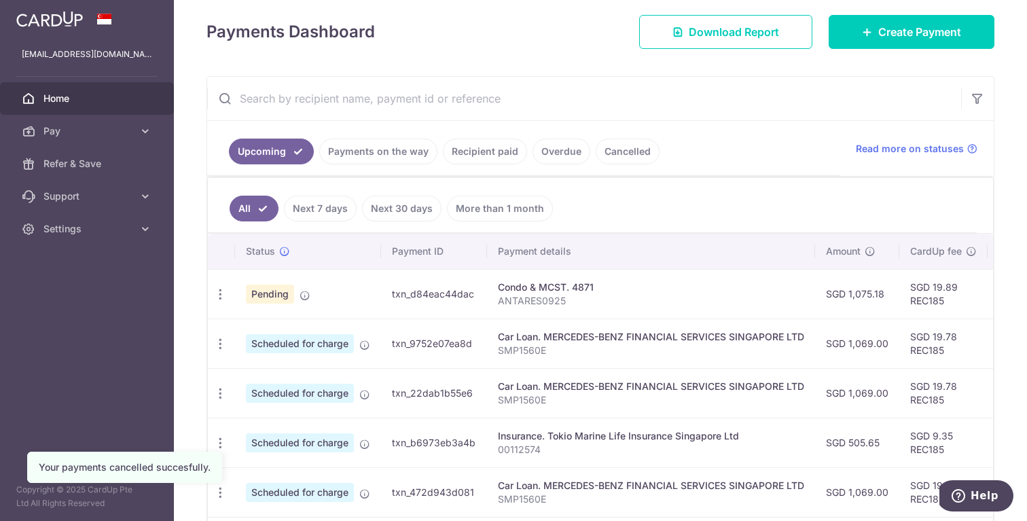
scroll to position [281, 0]
